Goal: Book appointment/travel/reservation

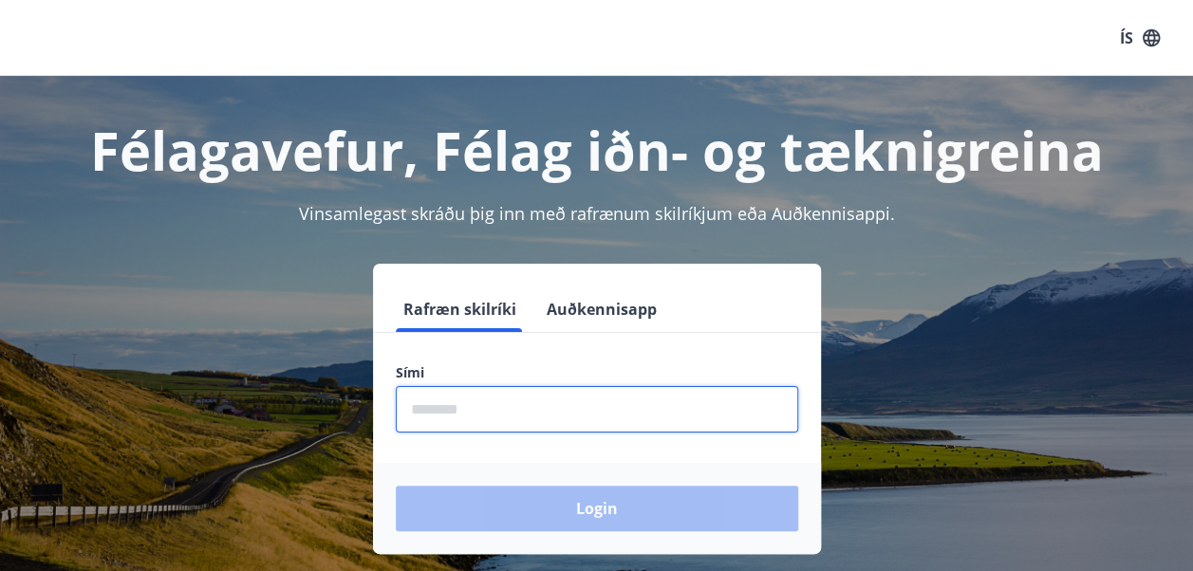
click at [469, 409] on input "phone" at bounding box center [597, 409] width 402 height 46
type input "********"
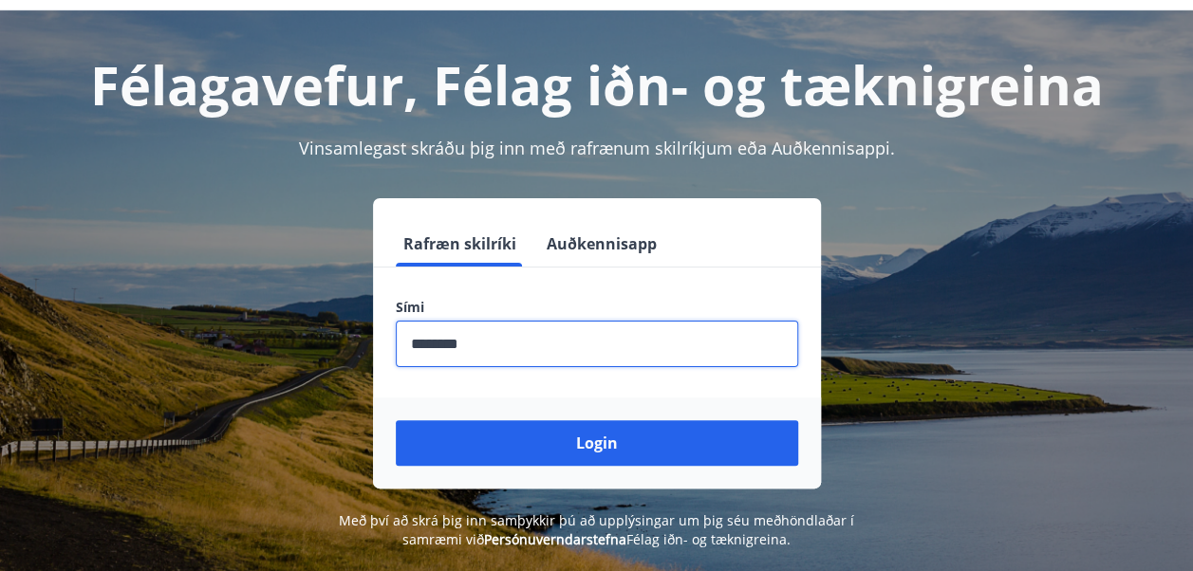
scroll to position [67, 0]
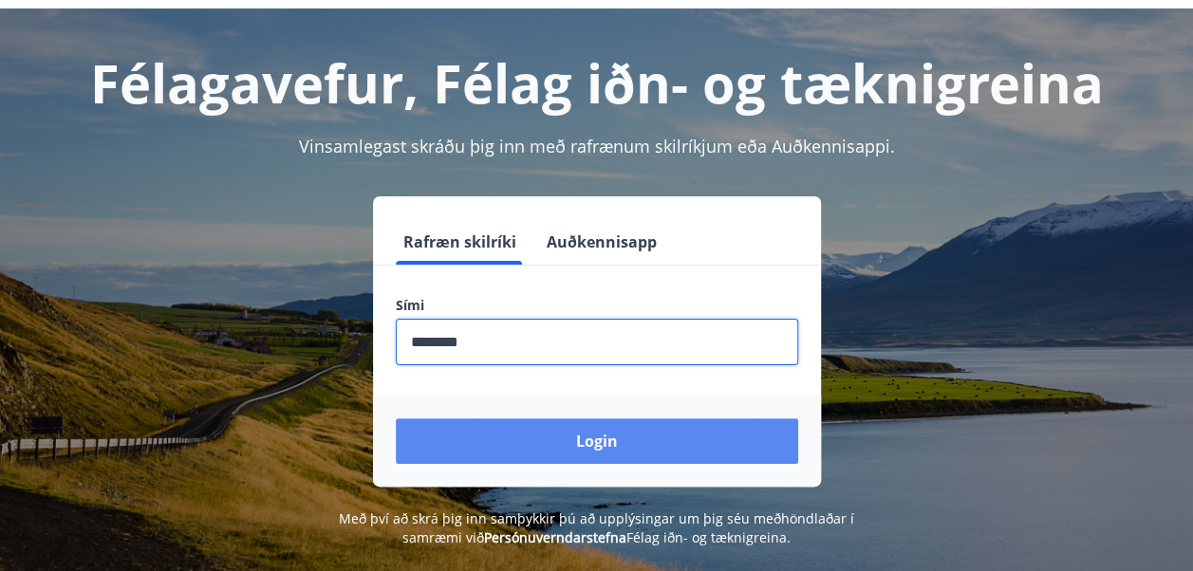
click at [579, 454] on button "Login" at bounding box center [597, 441] width 402 height 46
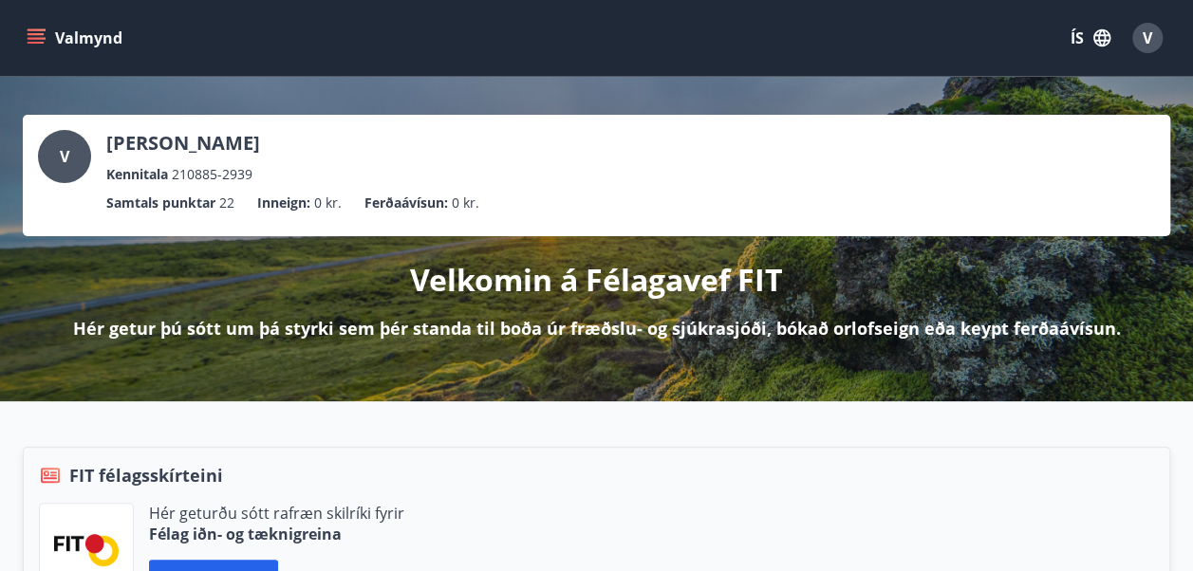
click at [38, 34] on icon "menu" at bounding box center [36, 34] width 17 height 2
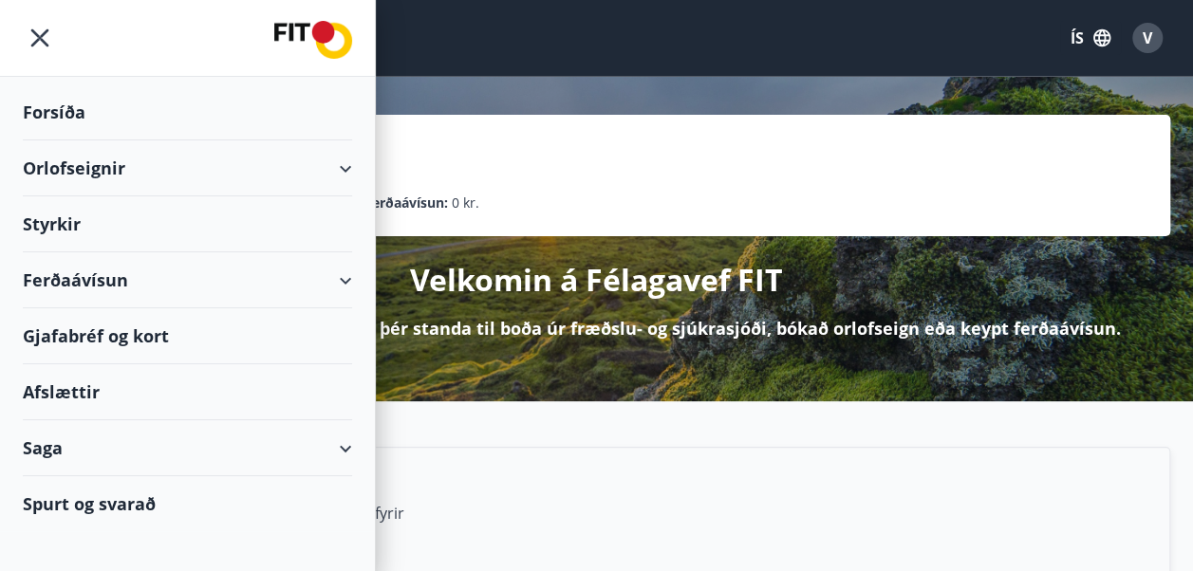
click at [209, 165] on div "Orlofseignir" at bounding box center [187, 168] width 329 height 56
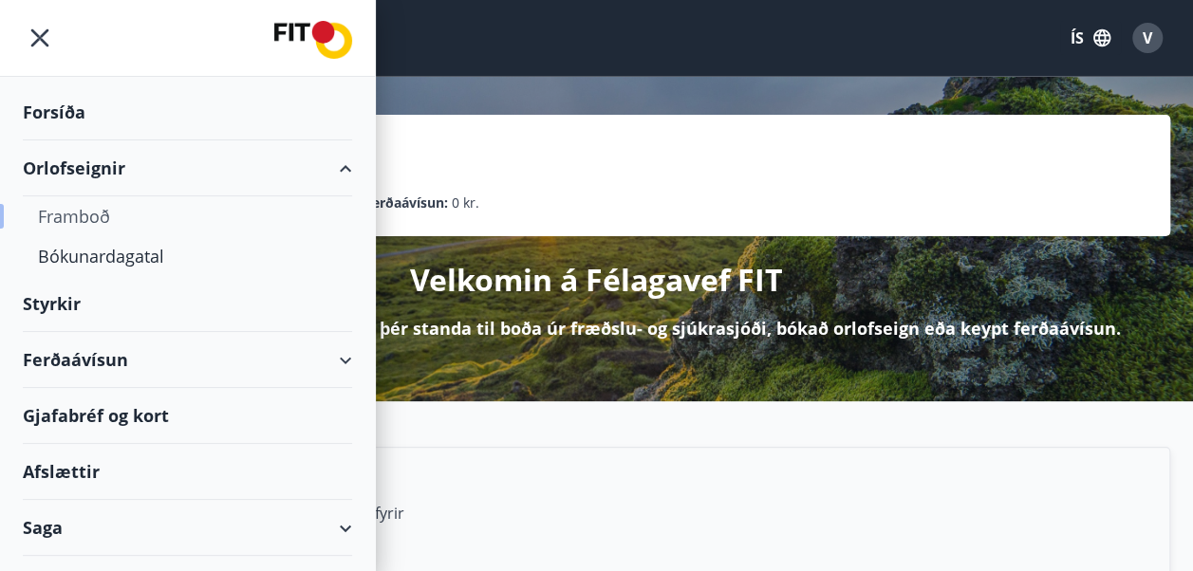
click at [88, 211] on div "Framboð" at bounding box center [187, 216] width 299 height 40
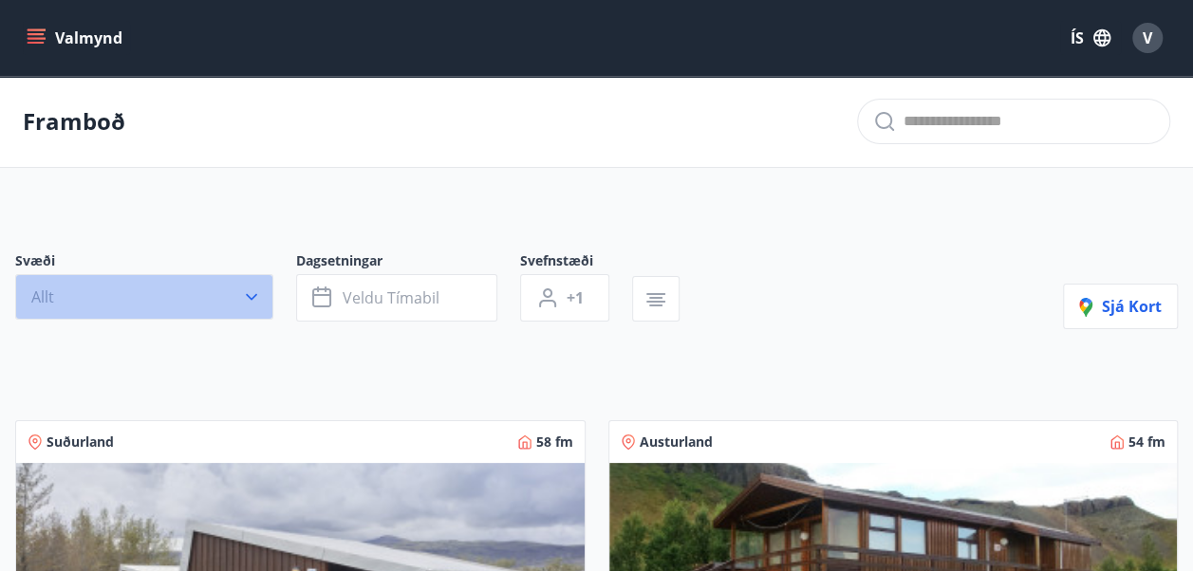
click at [181, 287] on button "Allt" at bounding box center [144, 297] width 258 height 46
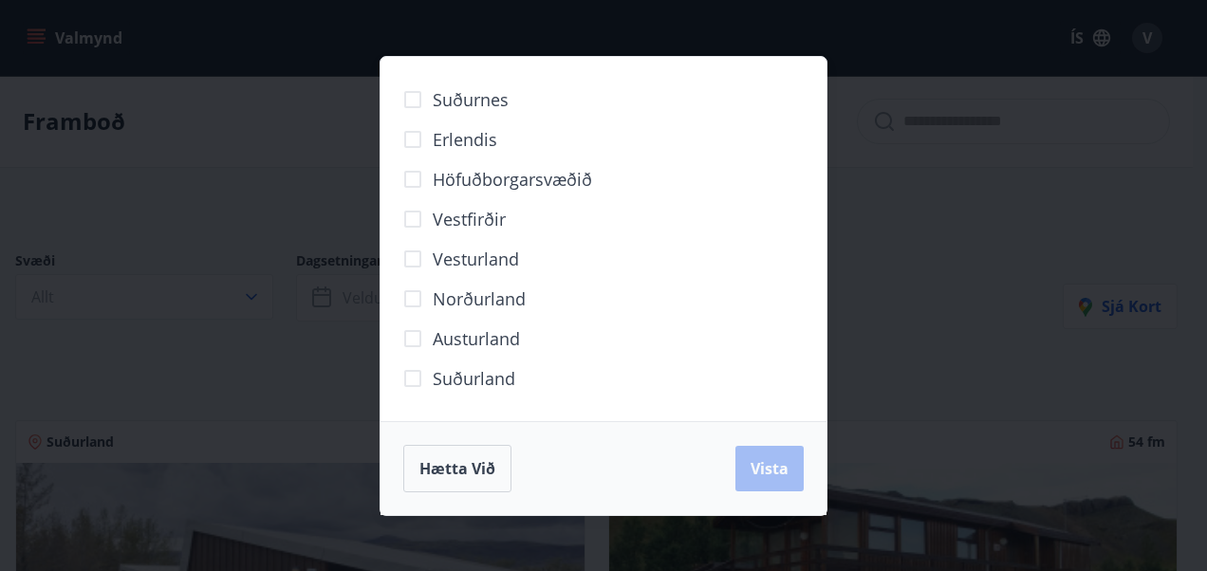
click at [436, 188] on span "Höfuðborgarsvæðið" at bounding box center [512, 179] width 159 height 25
click at [796, 477] on button "Vista" at bounding box center [769, 469] width 68 height 46
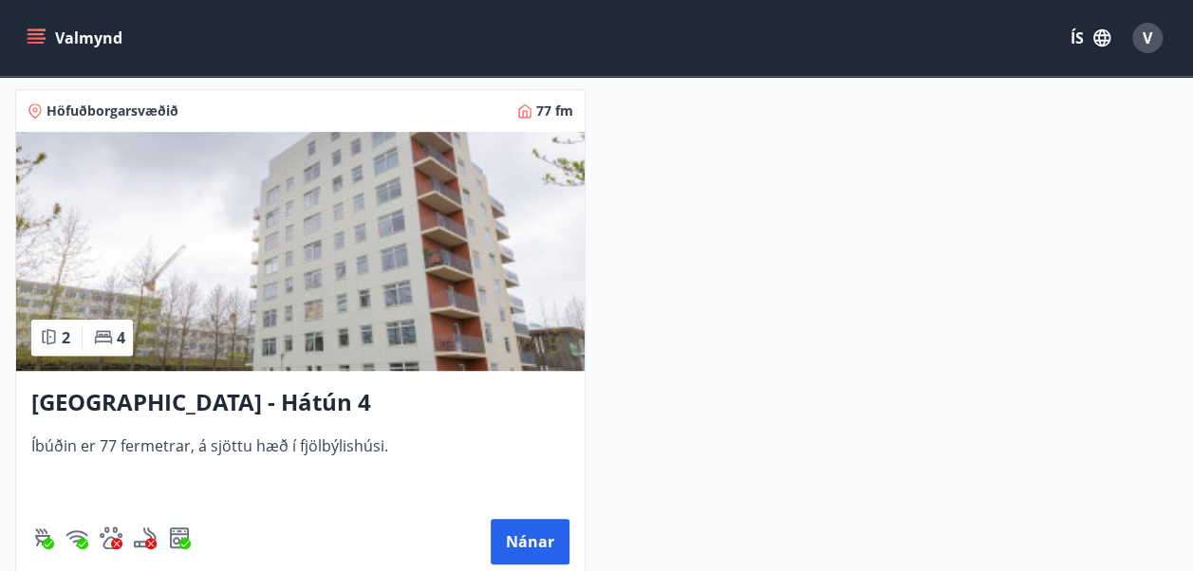
scroll to position [374, 0]
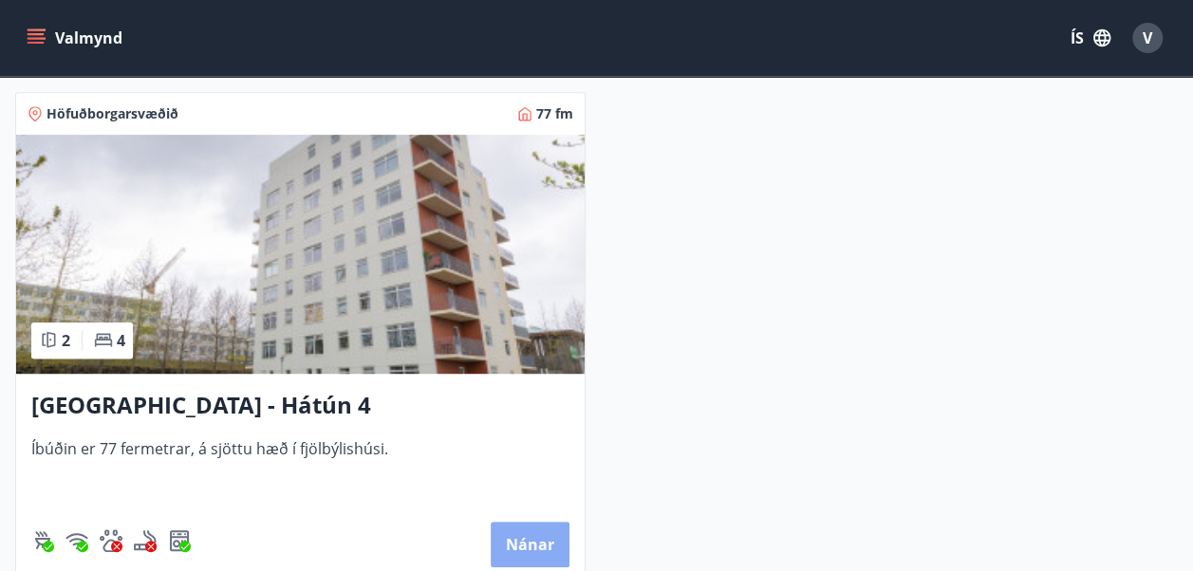
click at [528, 534] on button "Nánar" at bounding box center [530, 545] width 79 height 46
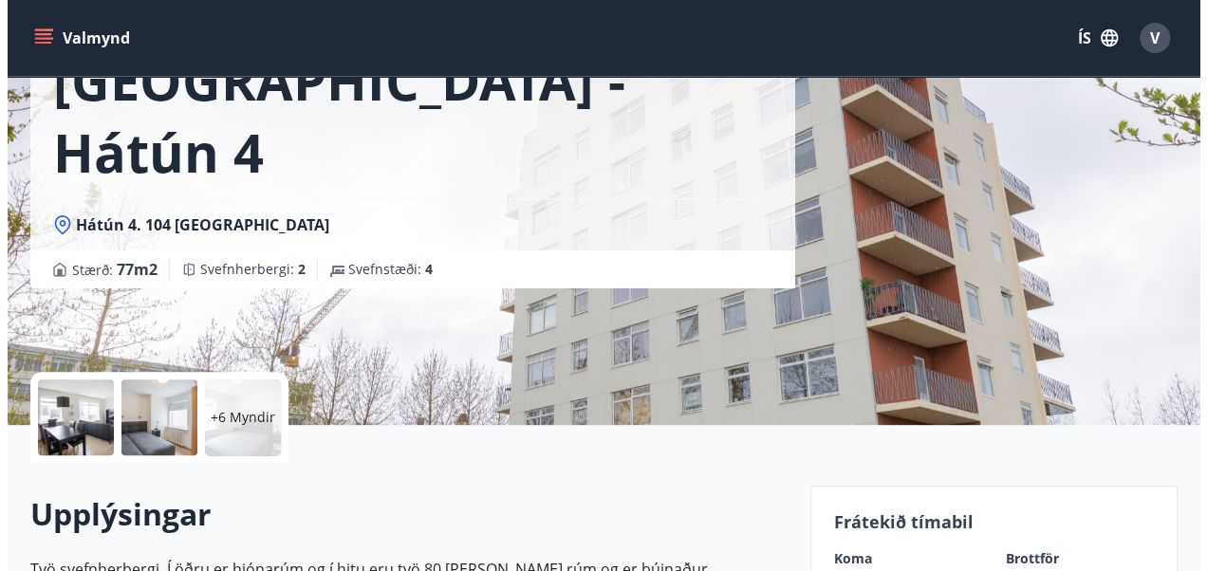
scroll to position [148, 0]
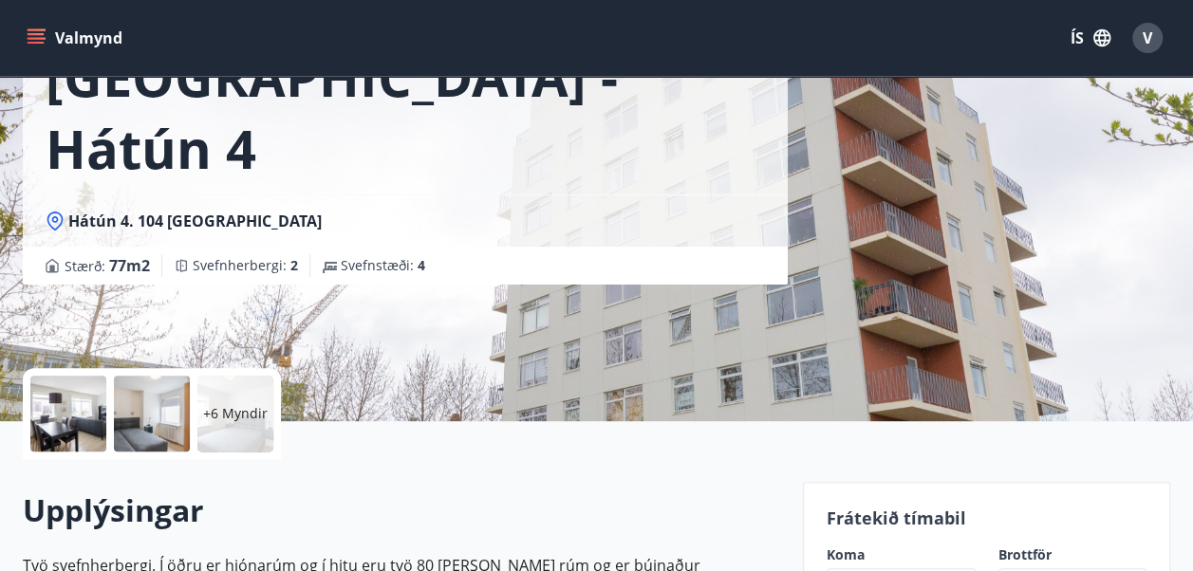
click at [80, 417] on div at bounding box center [68, 414] width 76 height 76
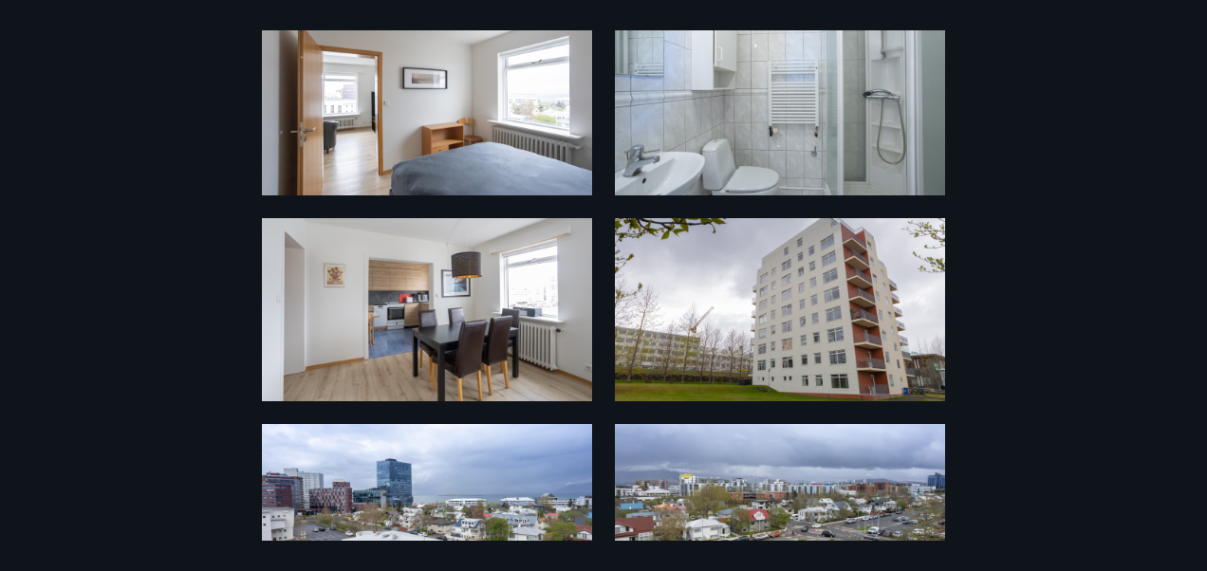
scroll to position [784, 0]
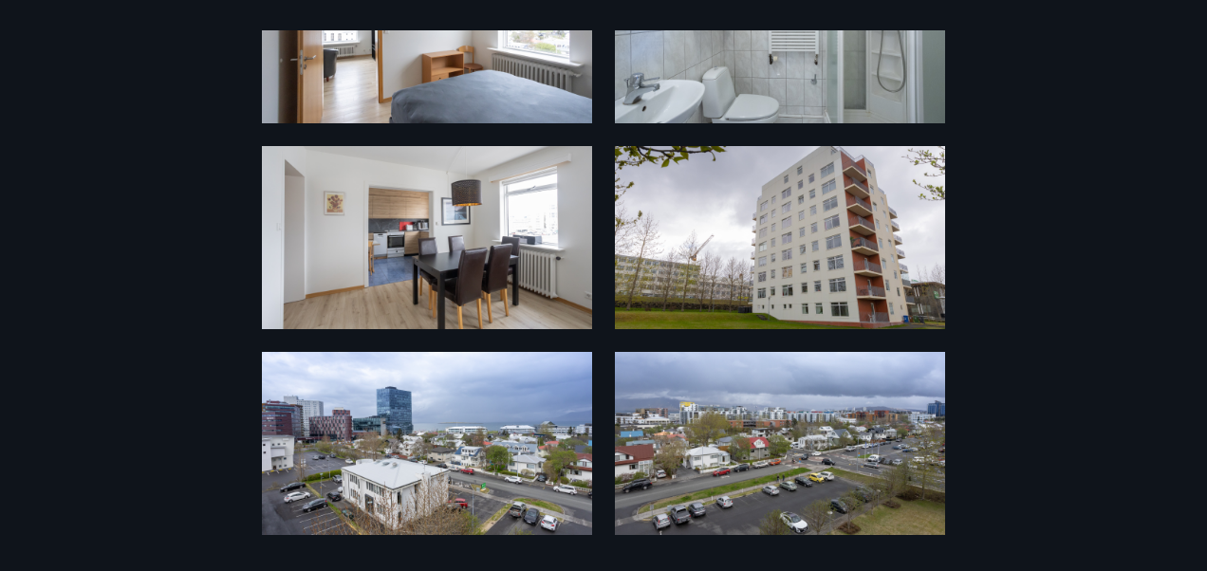
click at [974, 324] on div "12 Myndir" at bounding box center [603, 285] width 1207 height 510
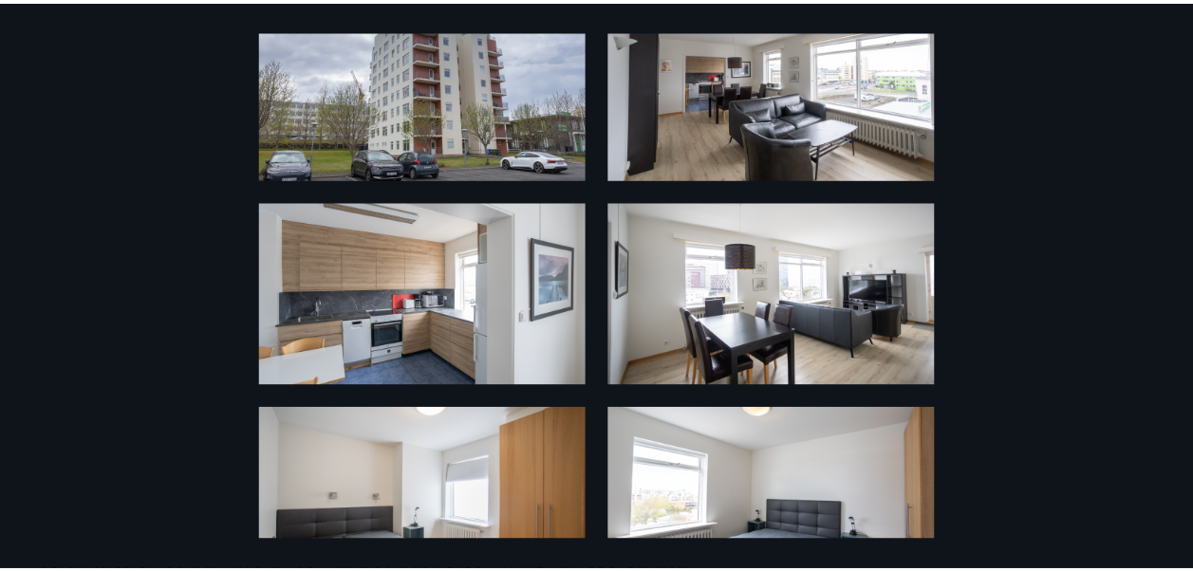
scroll to position [0, 0]
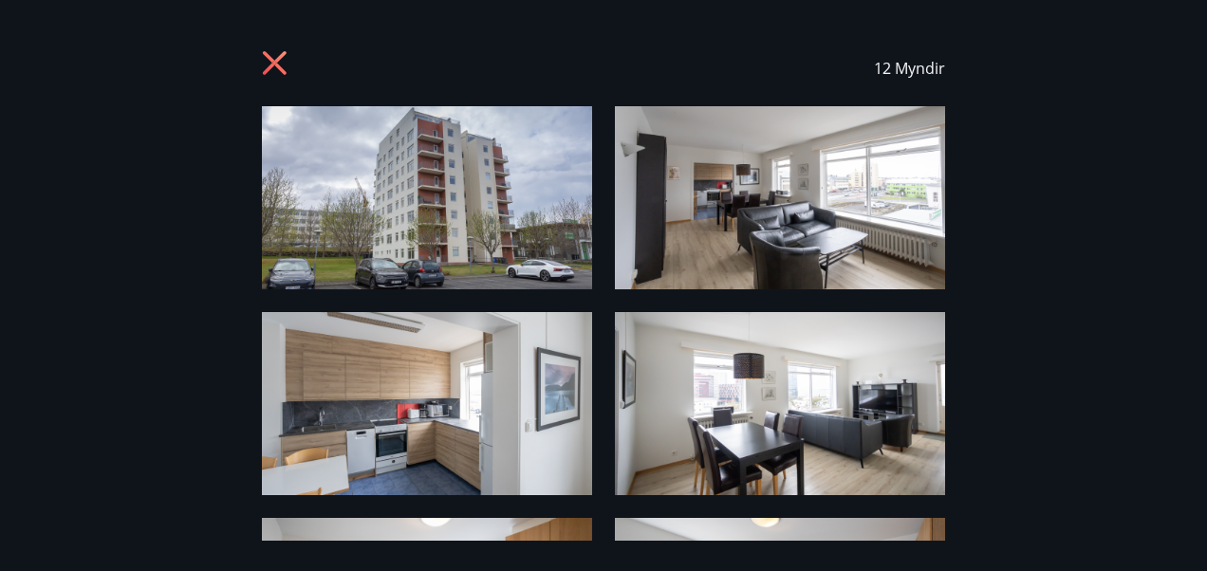
click at [271, 62] on icon at bounding box center [275, 63] width 24 height 24
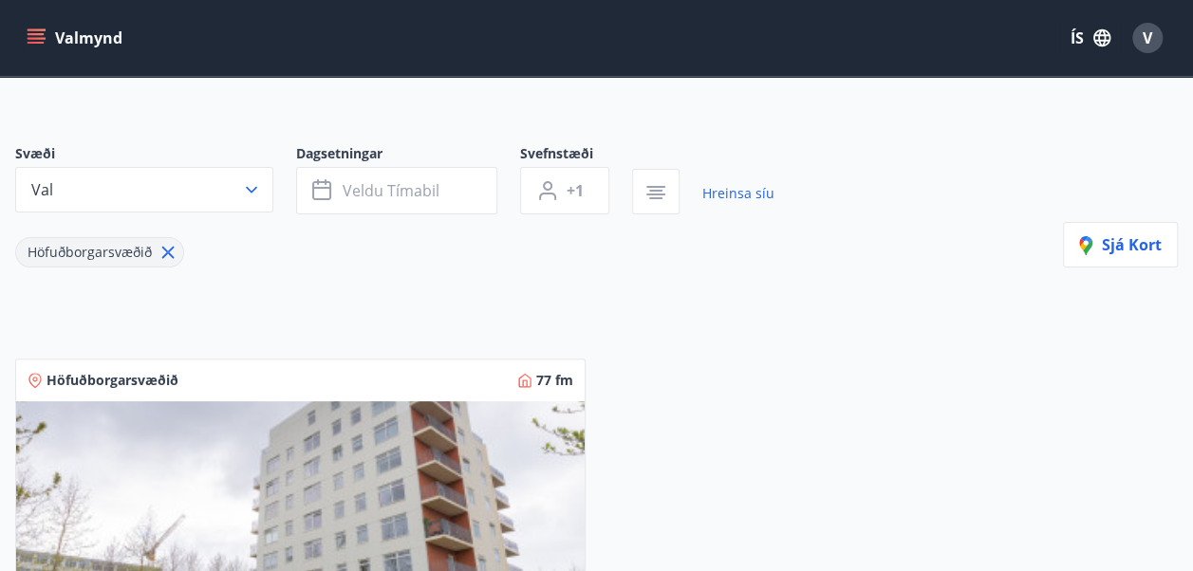
scroll to position [102, 0]
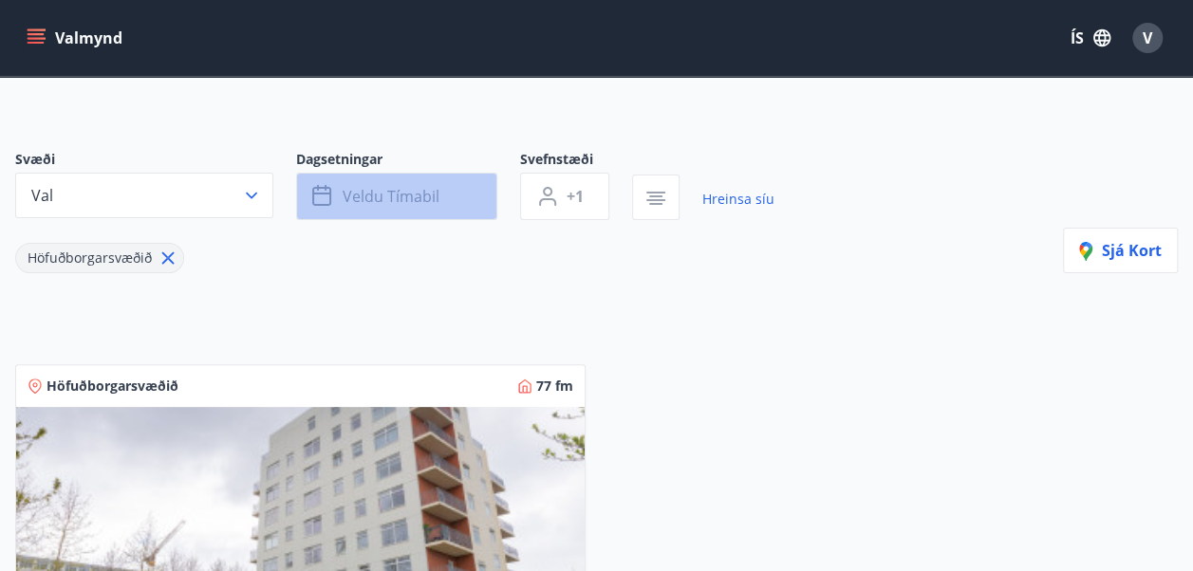
click at [368, 203] on span "Veldu tímabil" at bounding box center [390, 196] width 97 height 21
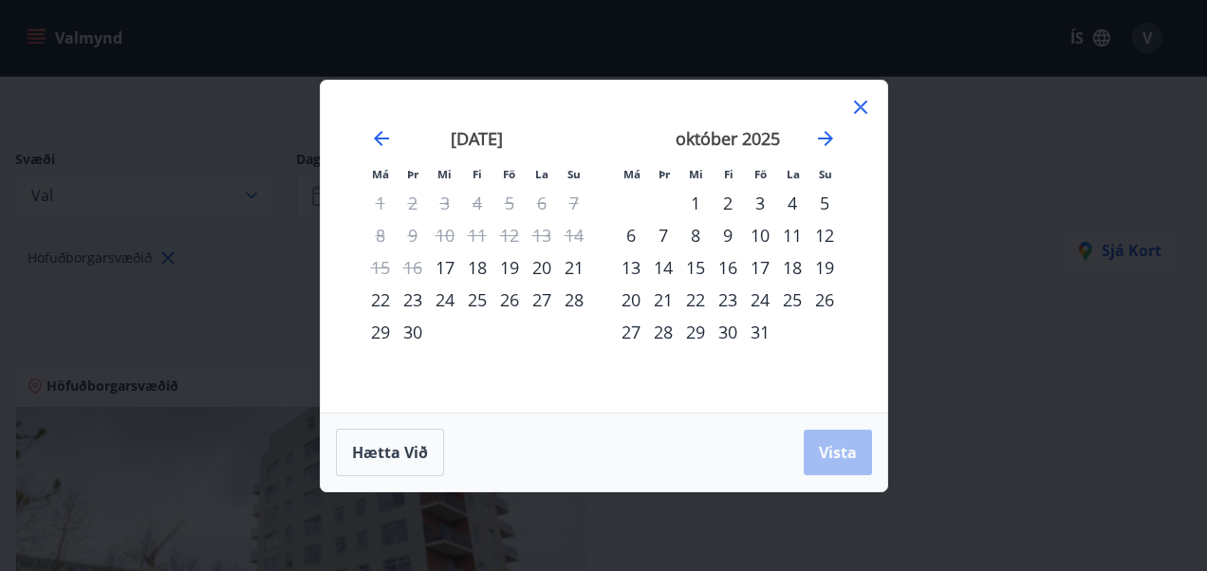
click at [760, 197] on div "3" at bounding box center [760, 203] width 32 height 32
click at [822, 208] on div "5" at bounding box center [824, 203] width 32 height 32
click at [842, 455] on span "Vista" at bounding box center [838, 452] width 38 height 21
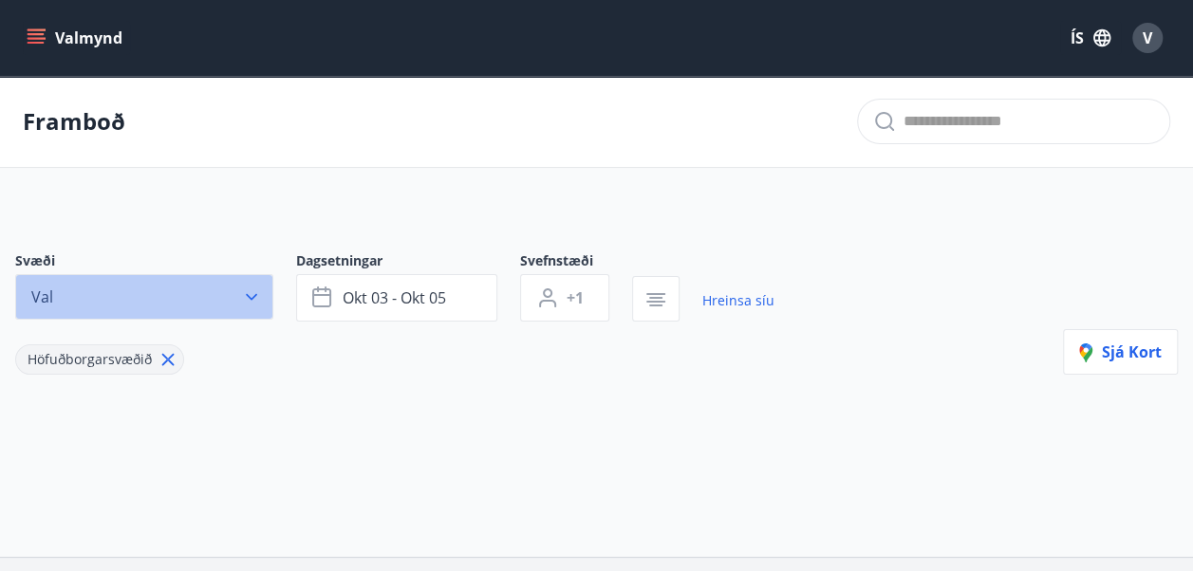
click at [192, 309] on button "Val" at bounding box center [144, 297] width 258 height 46
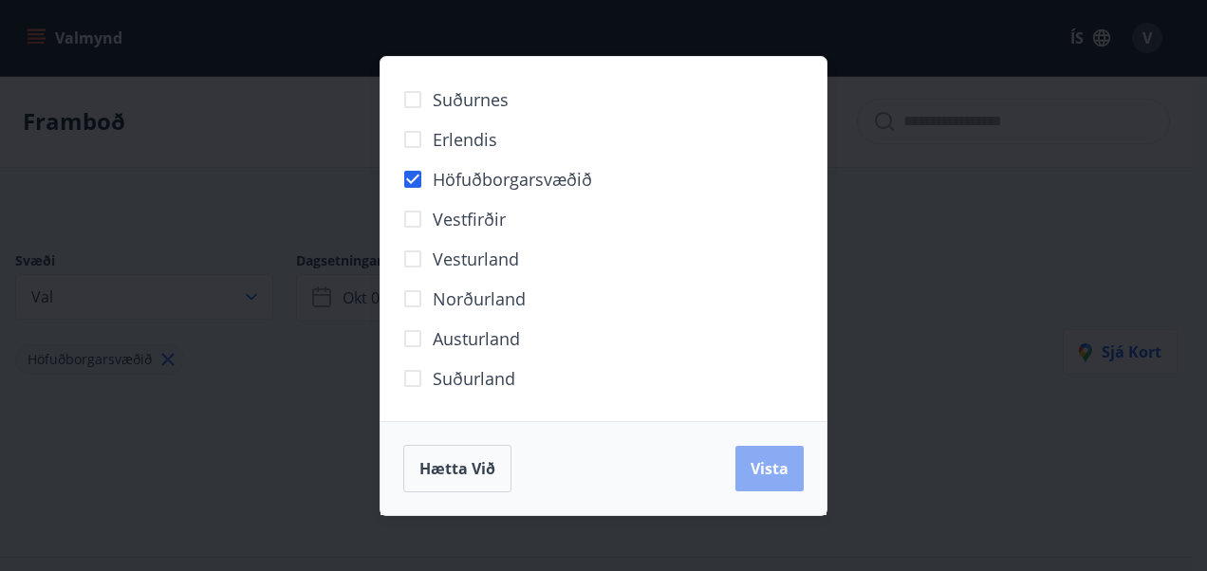
click at [797, 455] on button "Vista" at bounding box center [769, 469] width 68 height 46
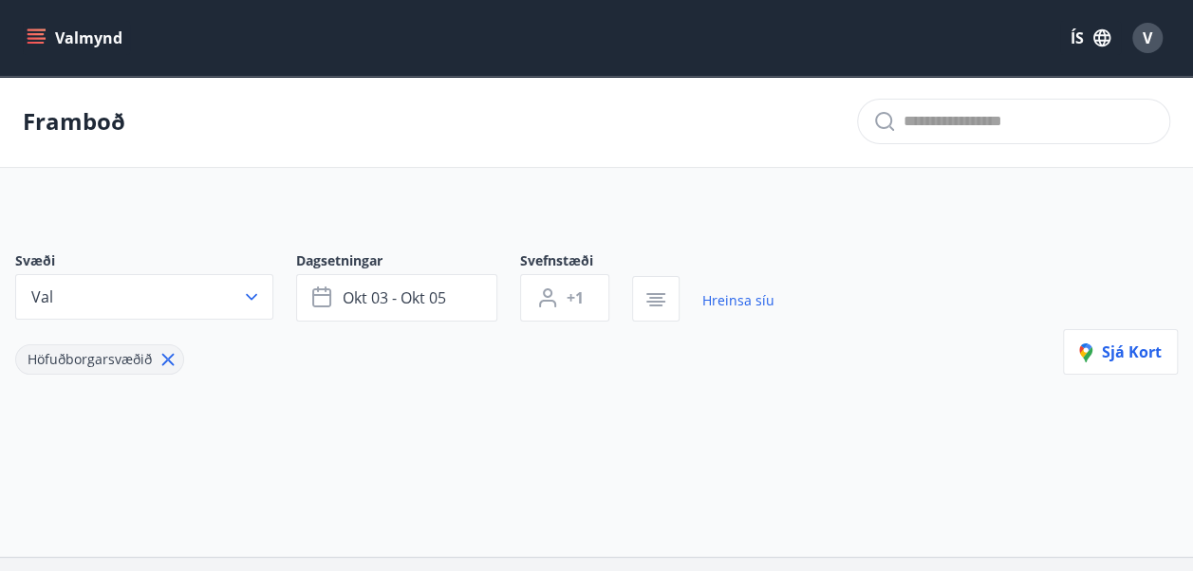
click at [53, 1] on div "Valmynd ÍS V" at bounding box center [596, 38] width 1193 height 76
click at [28, 43] on icon "menu" at bounding box center [36, 43] width 17 height 2
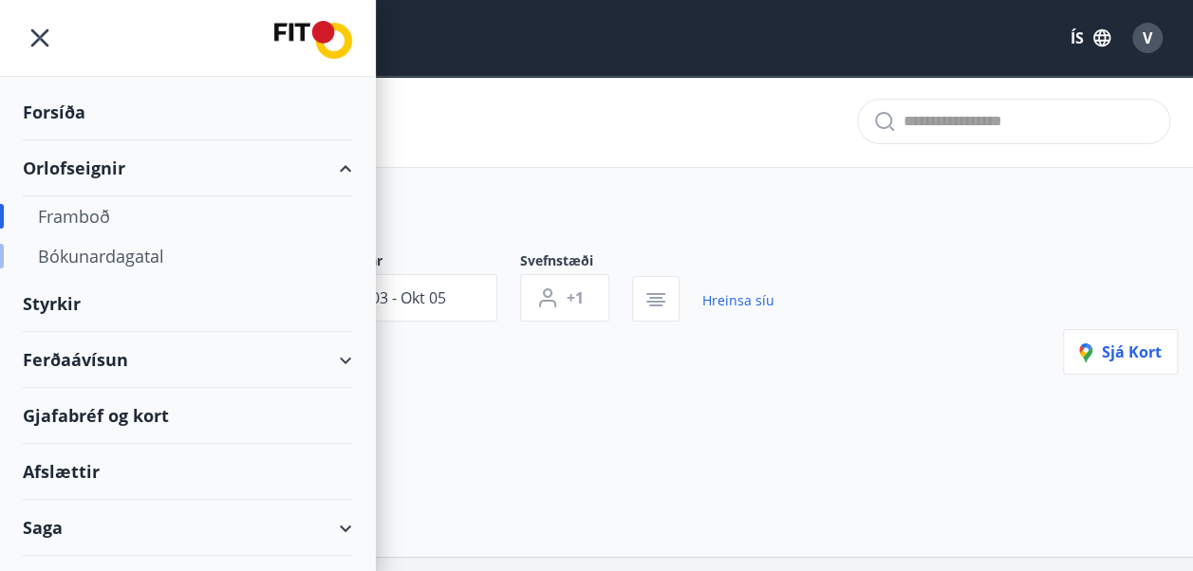
click at [114, 268] on div "Bókunardagatal" at bounding box center [187, 256] width 299 height 40
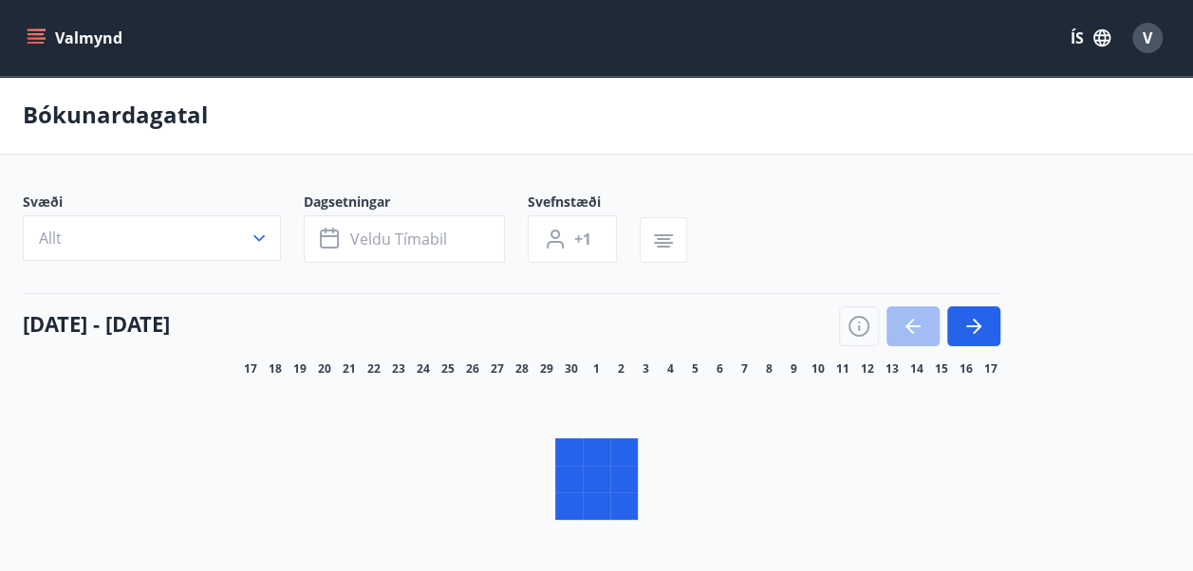
click at [229, 237] on button "Allt" at bounding box center [152, 238] width 258 height 46
click at [229, 237] on div "Suðurnes Erlendis Höfuðborgarsvæðið [GEOGRAPHIC_DATA] [GEOGRAPHIC_DATA] [GEOGRA…" at bounding box center [596, 285] width 1193 height 571
click at [441, 186] on span "Höfuðborgarsvæðið" at bounding box center [505, 179] width 159 height 25
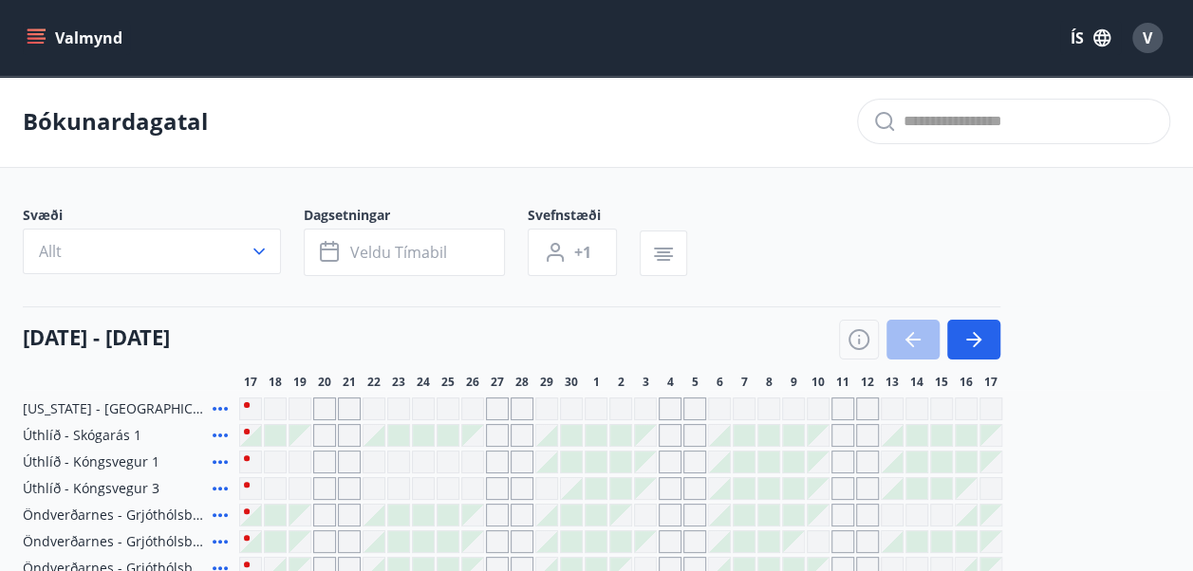
click at [234, 274] on div "Svæði Allt" at bounding box center [163, 241] width 281 height 70
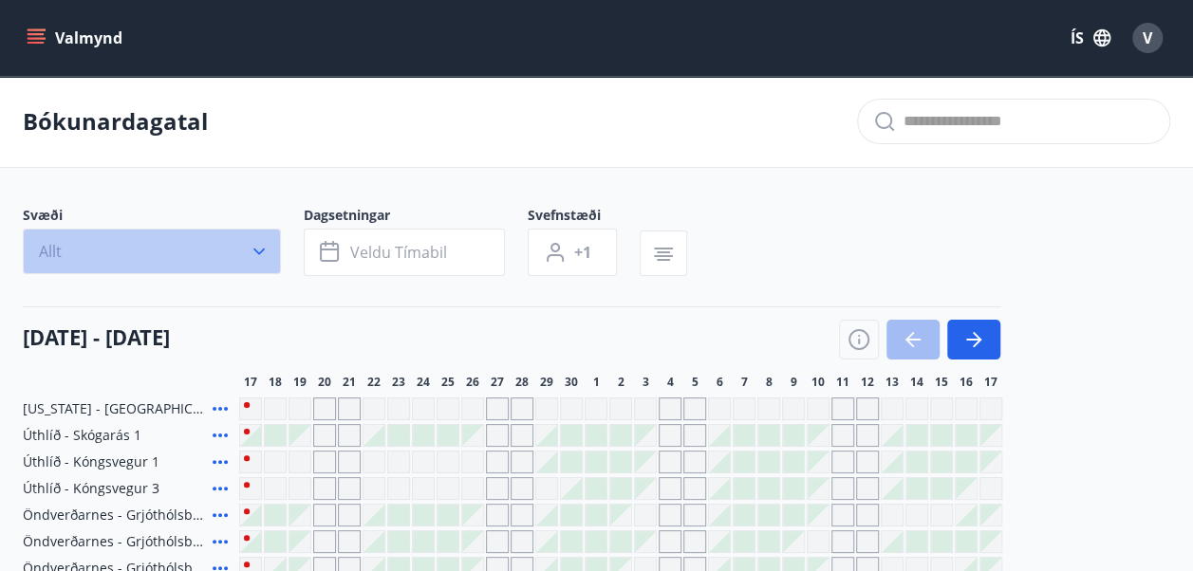
click at [251, 250] on icon "button" at bounding box center [259, 251] width 19 height 19
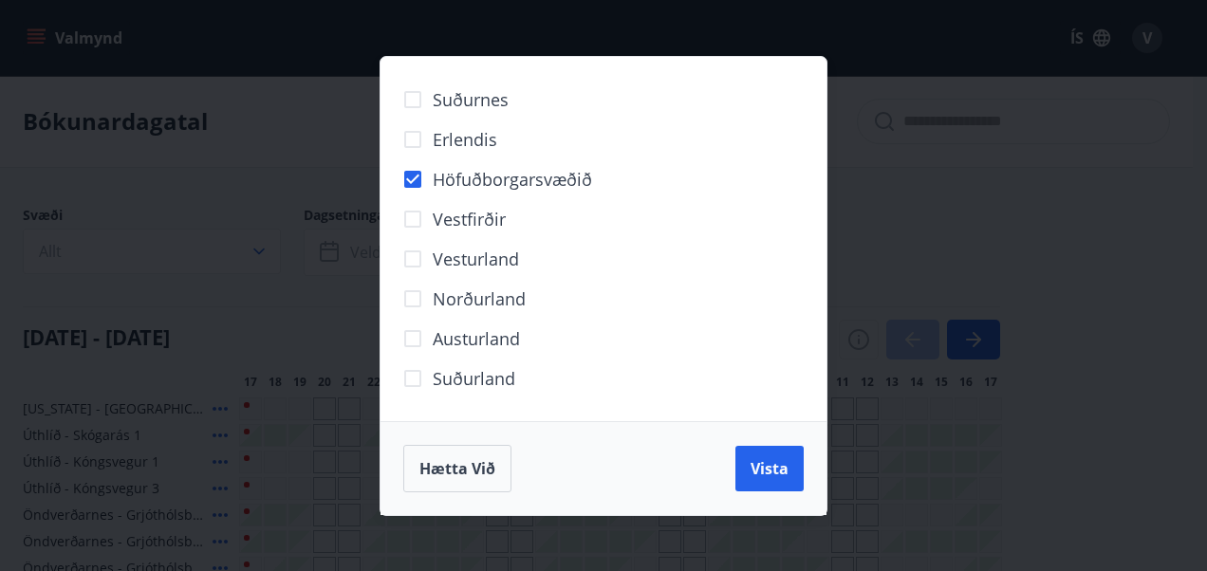
click at [764, 495] on div "Hætta við Vista" at bounding box center [603, 468] width 446 height 94
click at [780, 469] on span "Vista" at bounding box center [769, 468] width 38 height 21
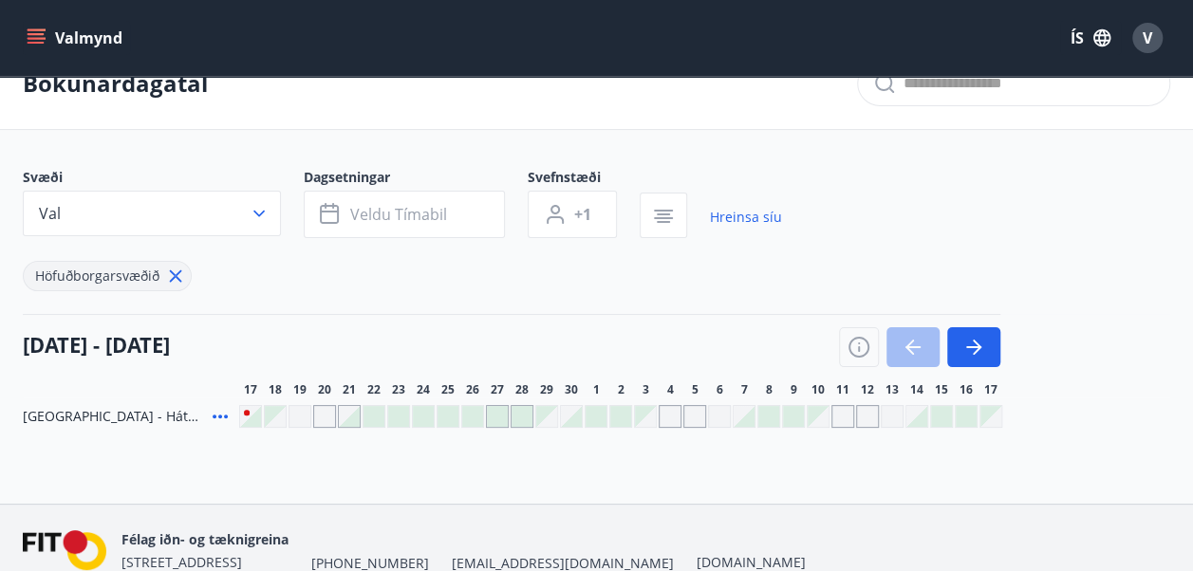
scroll to position [44, 0]
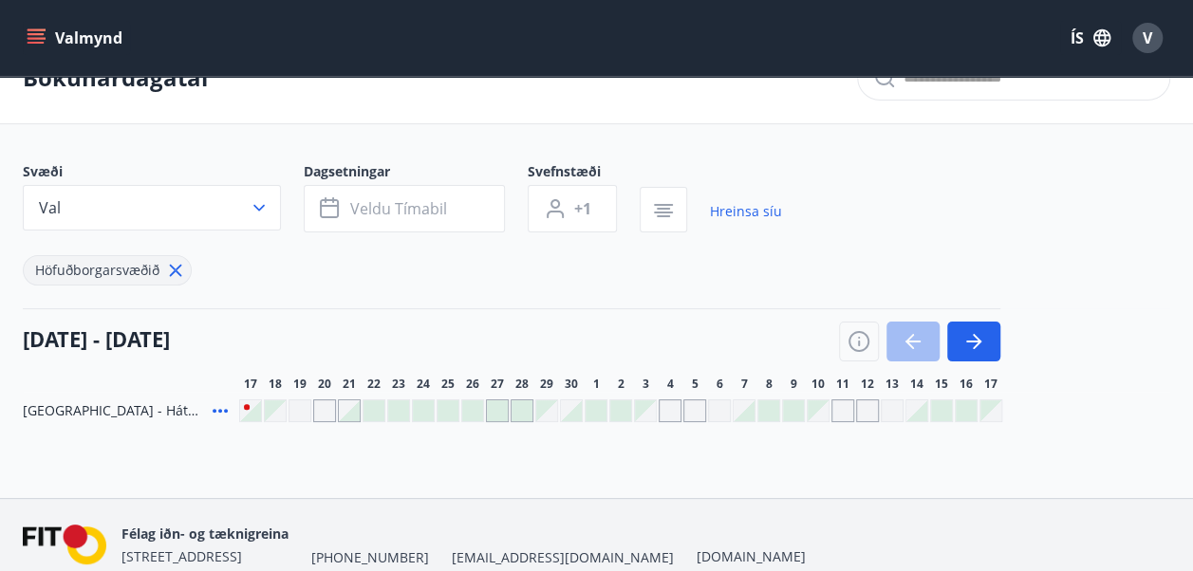
click at [650, 417] on div "Gráir dagar eru ekki bókanlegir" at bounding box center [645, 410] width 21 height 21
click at [664, 408] on div "Gráir dagar eru ekki bókanlegir" at bounding box center [669, 410] width 23 height 23
